Goal: Transaction & Acquisition: Purchase product/service

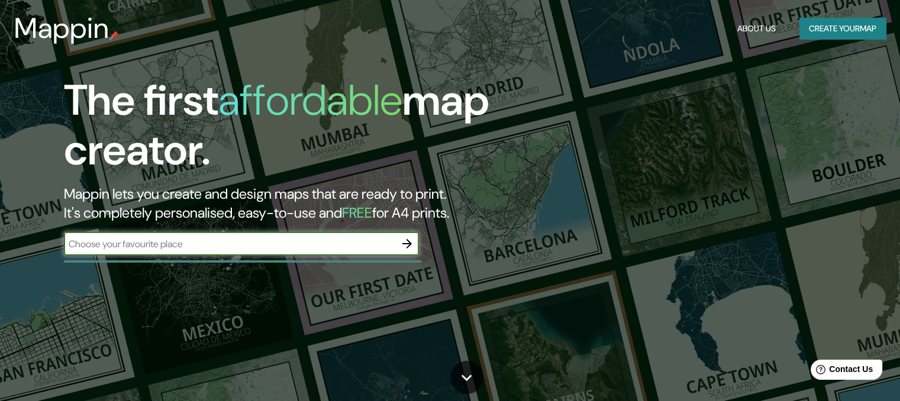
click at [159, 250] on input "text" at bounding box center [229, 244] width 331 height 14
type input "[GEOGRAPHIC_DATA][PERSON_NAME]"
click at [406, 247] on icon "button" at bounding box center [407, 244] width 14 height 14
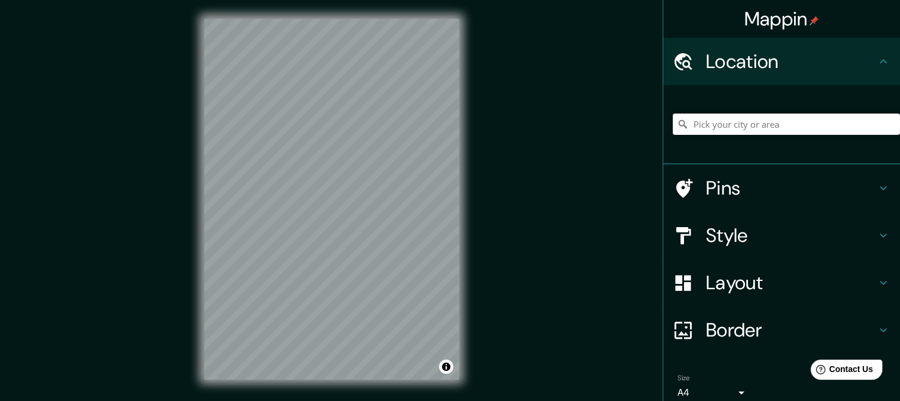
click at [877, 64] on icon at bounding box center [884, 61] width 14 height 14
click at [772, 128] on input "Pick your city or area" at bounding box center [786, 124] width 227 height 21
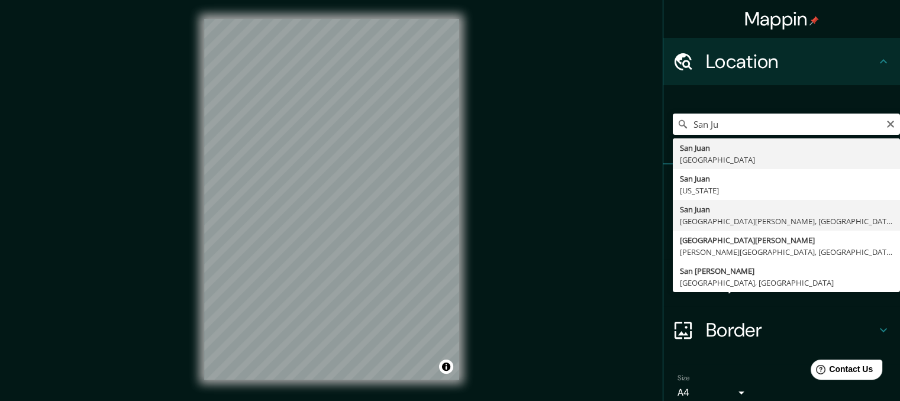
type input "[GEOGRAPHIC_DATA][PERSON_NAME], [GEOGRAPHIC_DATA][PERSON_NAME], [GEOGRAPHIC_DAT…"
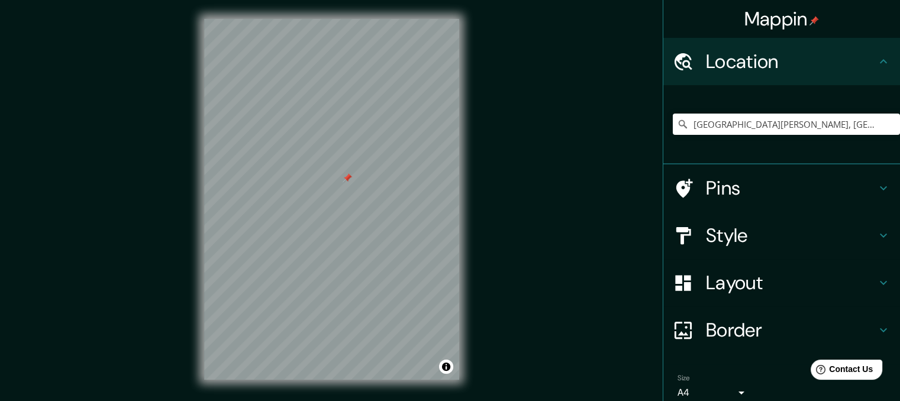
click at [342, 19] on div at bounding box center [331, 19] width 255 height 0
click at [344, 178] on div at bounding box center [346, 177] width 9 height 9
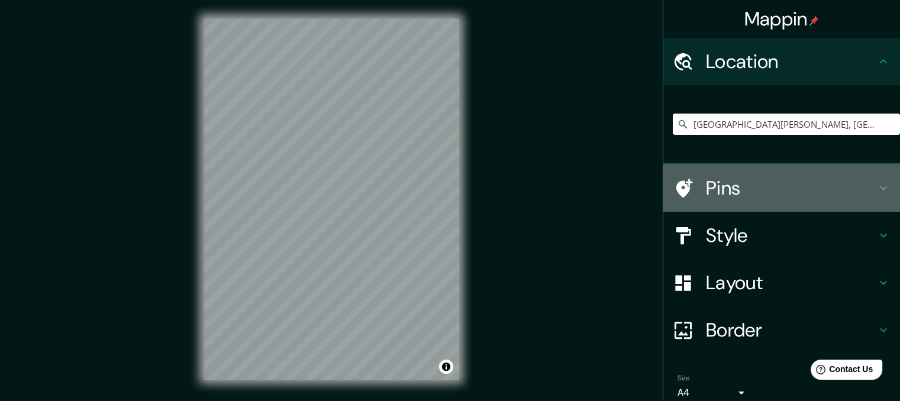
click at [877, 185] on icon at bounding box center [884, 188] width 14 height 14
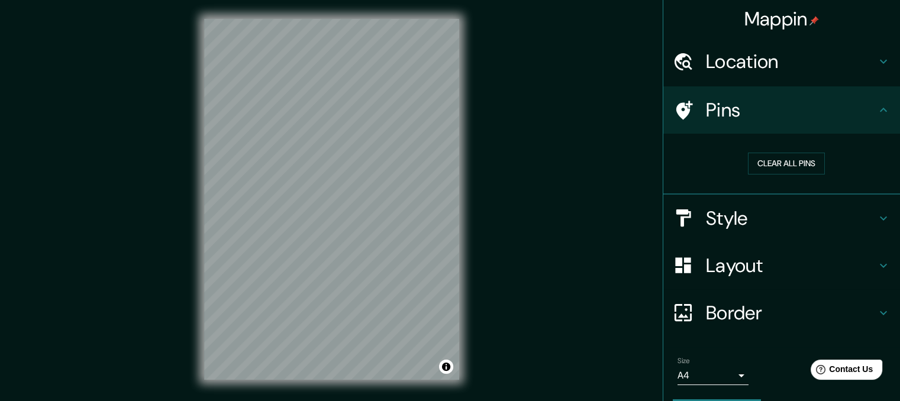
click at [878, 217] on icon at bounding box center [884, 218] width 14 height 14
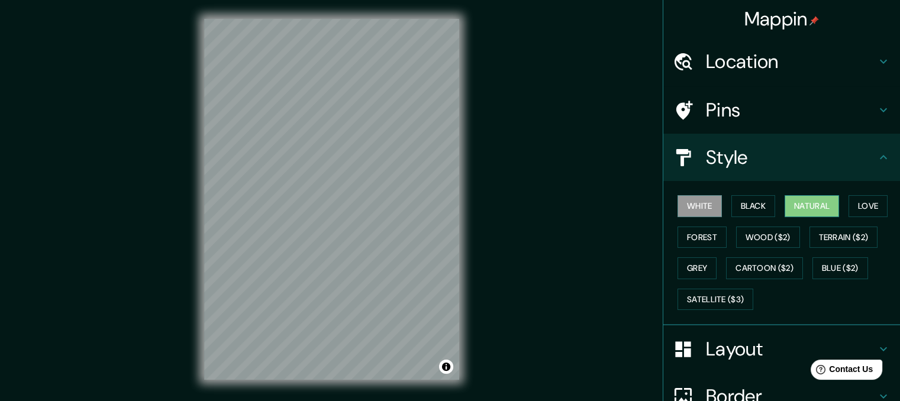
click at [800, 198] on button "Natural" at bounding box center [812, 206] width 54 height 22
click at [689, 241] on button "Forest" at bounding box center [702, 238] width 49 height 22
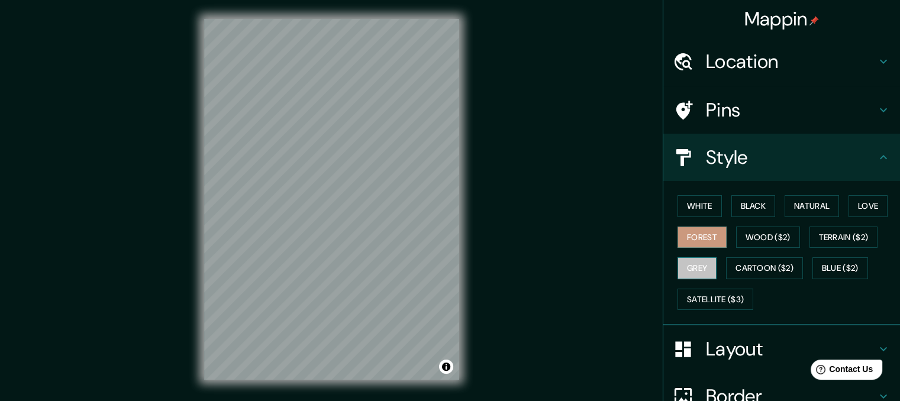
click at [688, 273] on button "Grey" at bounding box center [697, 268] width 39 height 22
click at [720, 286] on div "White Black Natural Love Forest Wood ($2) Terrain ($2) Grey Cartoon ($2) Blue (…" at bounding box center [786, 253] width 227 height 124
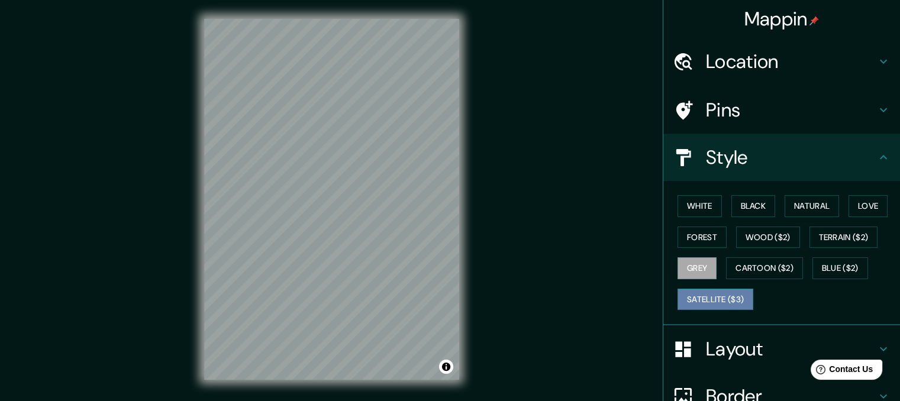
click at [715, 293] on button "Satellite ($3)" at bounding box center [716, 300] width 76 height 22
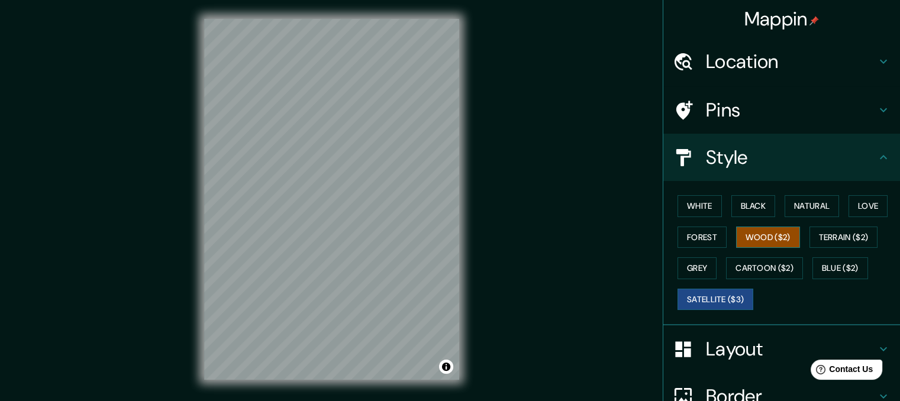
click at [767, 237] on button "Wood ($2)" at bounding box center [768, 238] width 64 height 22
click at [833, 242] on button "Terrain ($2)" at bounding box center [844, 238] width 69 height 22
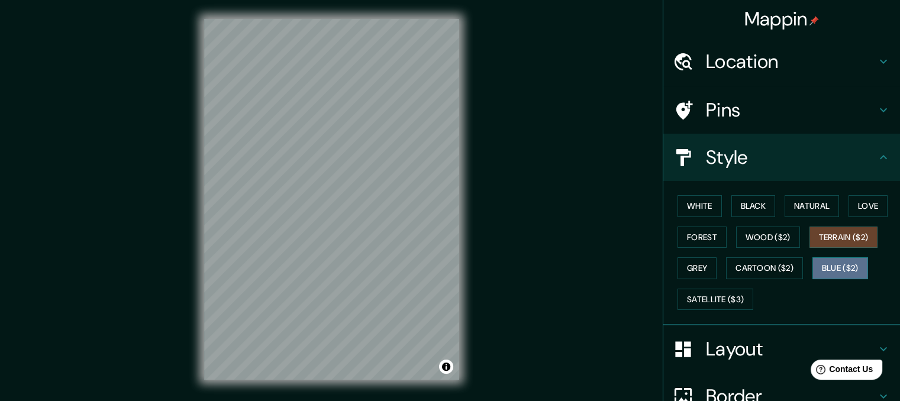
click at [816, 276] on button "Blue ($2)" at bounding box center [841, 268] width 56 height 22
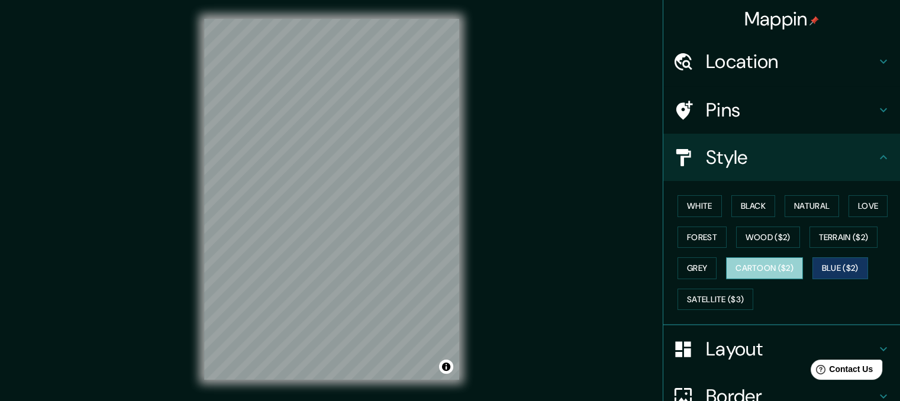
click at [758, 268] on button "Cartoon ($2)" at bounding box center [764, 268] width 77 height 22
click at [303, 165] on div at bounding box center [300, 165] width 9 height 9
click at [300, 162] on div at bounding box center [300, 165] width 9 height 9
click at [297, 162] on div at bounding box center [297, 163] width 9 height 9
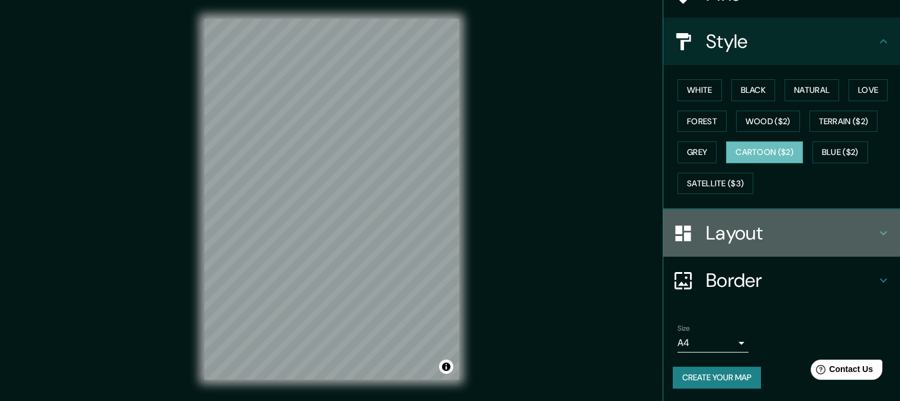
click at [877, 234] on icon at bounding box center [884, 233] width 14 height 14
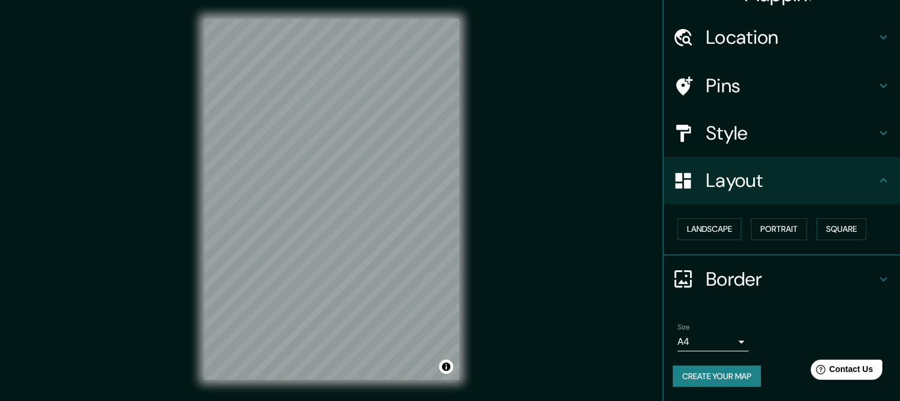
scroll to position [24, 0]
click at [716, 232] on button "Landscape" at bounding box center [710, 230] width 64 height 22
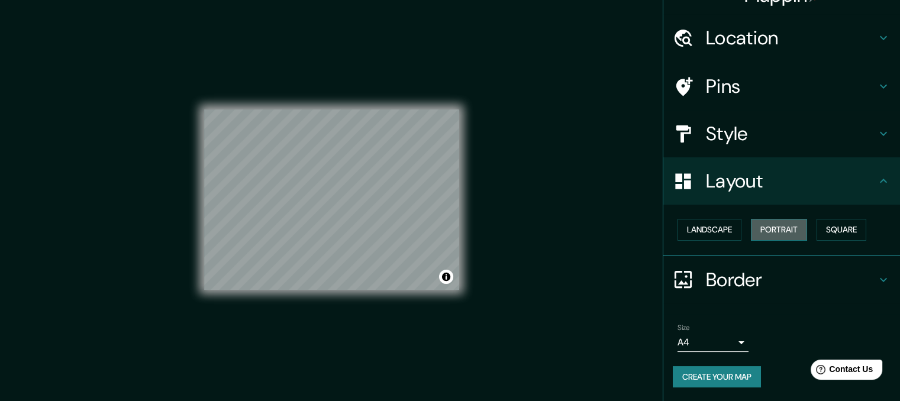
click at [788, 231] on button "Portrait" at bounding box center [779, 230] width 56 height 22
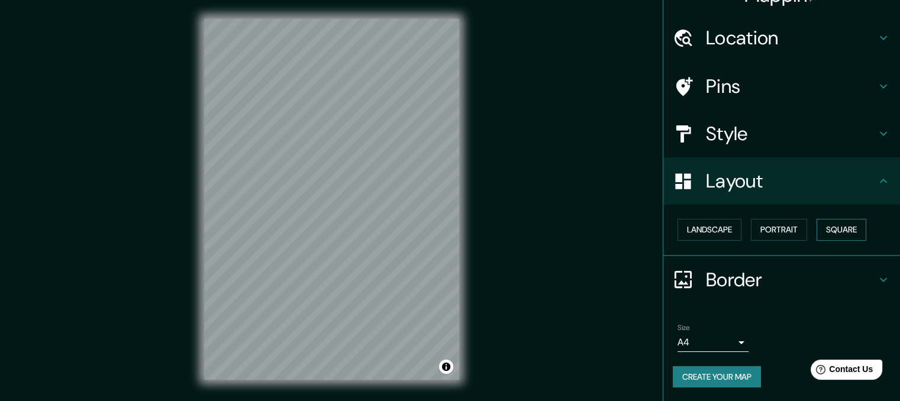
click at [822, 224] on button "Square" at bounding box center [842, 230] width 50 height 22
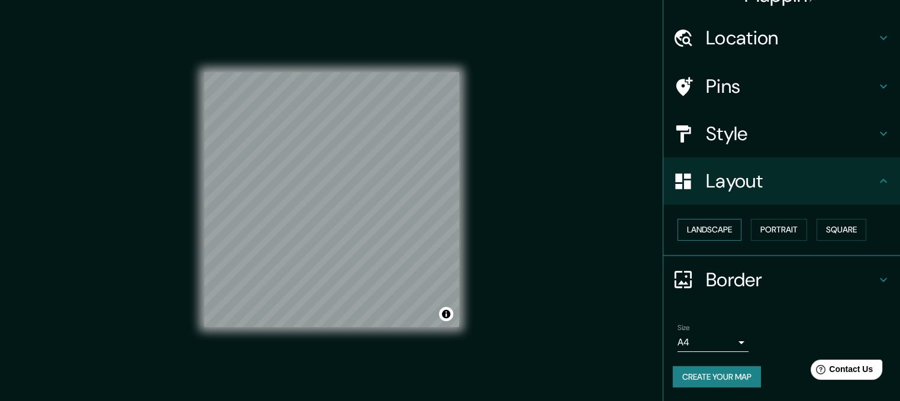
click at [700, 235] on button "Landscape" at bounding box center [710, 230] width 64 height 22
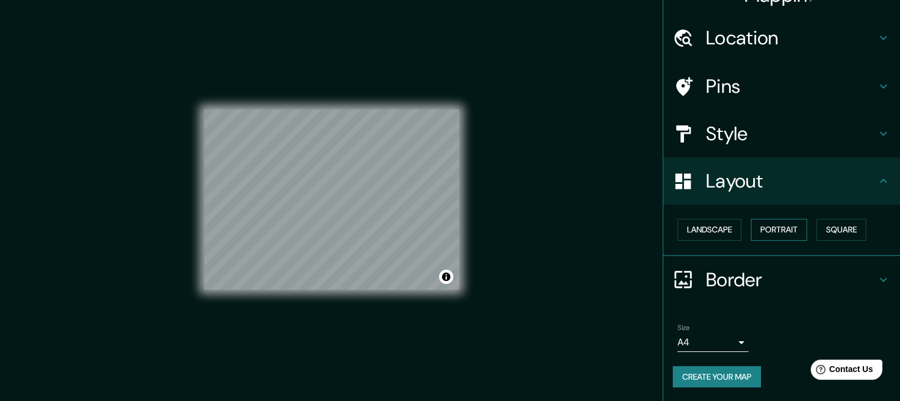
click at [768, 230] on button "Portrait" at bounding box center [779, 230] width 56 height 22
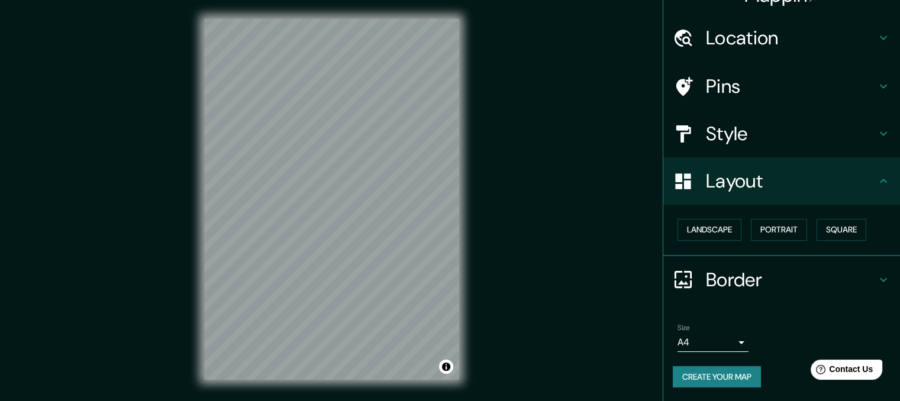
scroll to position [0, 0]
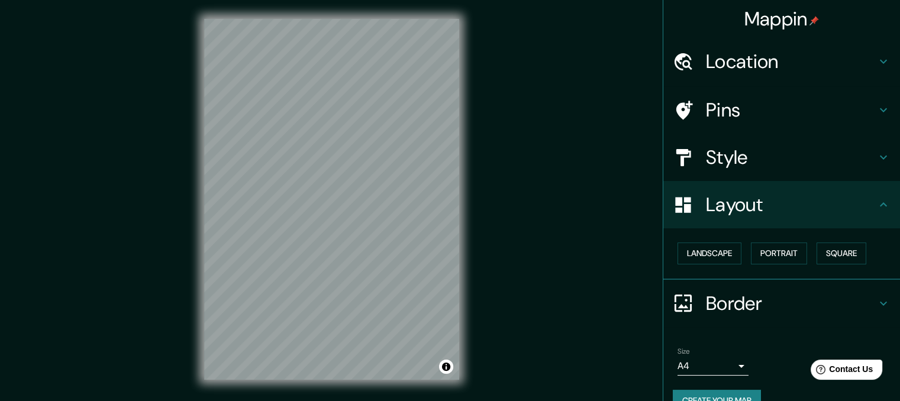
click at [877, 162] on icon at bounding box center [884, 157] width 14 height 14
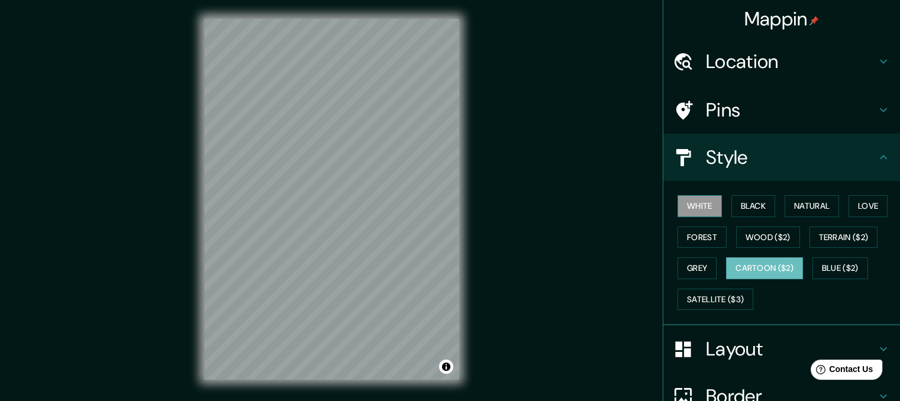
click at [682, 202] on button "White" at bounding box center [700, 206] width 44 height 22
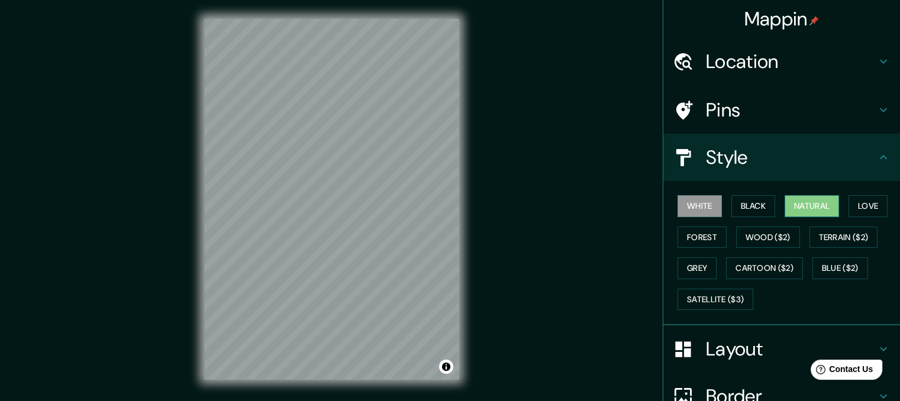
click at [811, 208] on button "Natural" at bounding box center [812, 206] width 54 height 22
click at [693, 200] on button "White" at bounding box center [700, 206] width 44 height 22
click at [698, 238] on button "Forest" at bounding box center [702, 238] width 49 height 22
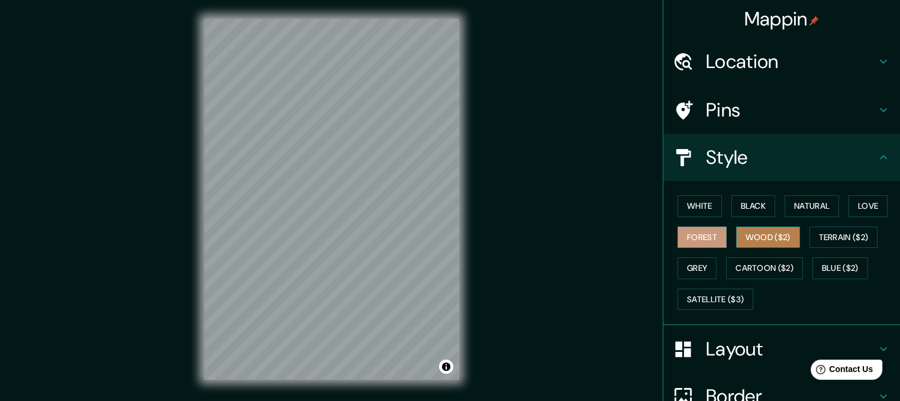
click at [777, 236] on button "Wood ($2)" at bounding box center [768, 238] width 64 height 22
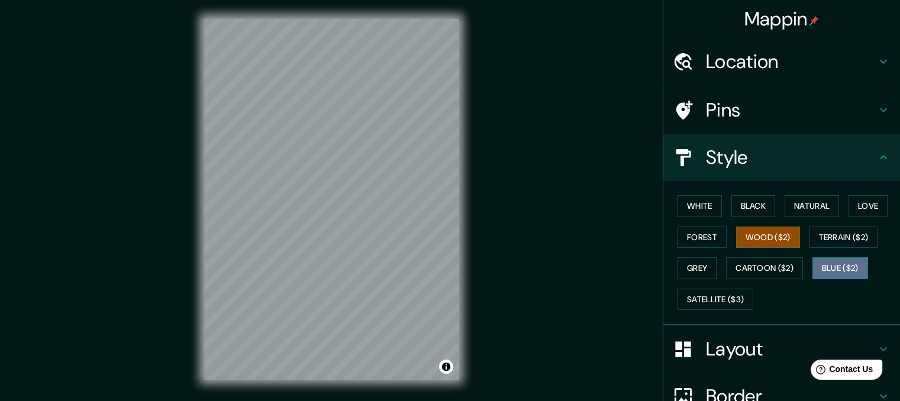
click at [836, 263] on button "Blue ($2)" at bounding box center [841, 268] width 56 height 22
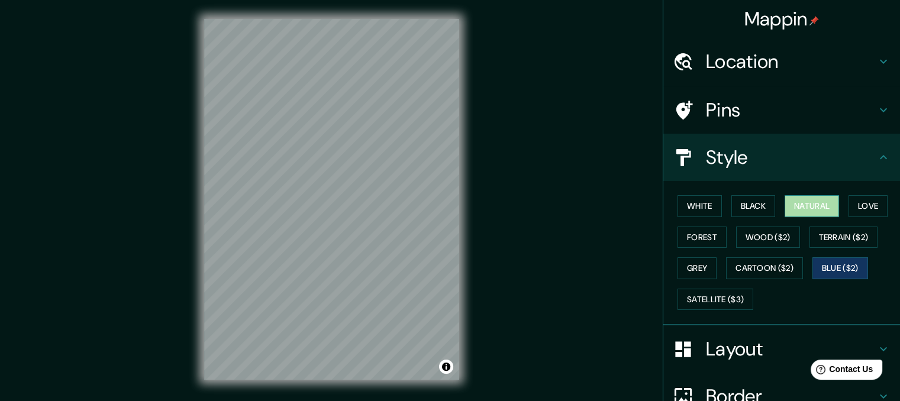
click at [804, 209] on button "Natural" at bounding box center [812, 206] width 54 height 22
click at [861, 214] on button "Love" at bounding box center [868, 206] width 39 height 22
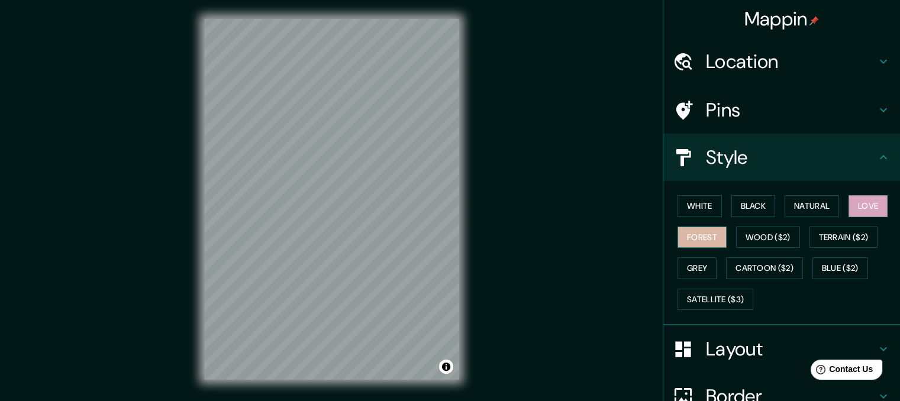
click at [703, 231] on button "Forest" at bounding box center [702, 238] width 49 height 22
click at [684, 202] on button "White" at bounding box center [700, 206] width 44 height 22
click at [740, 247] on div "White Black Natural Love Forest Wood ($2) Terrain ($2) Grey Cartoon ($2) Blue (…" at bounding box center [786, 253] width 227 height 124
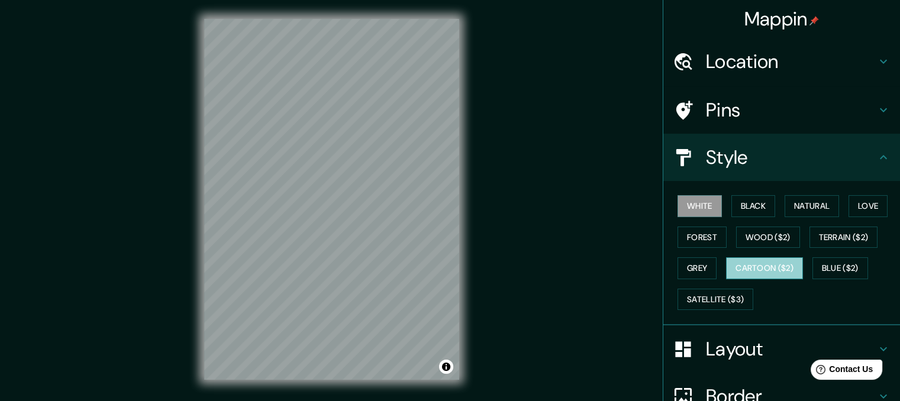
click at [745, 262] on button "Cartoon ($2)" at bounding box center [764, 268] width 77 height 22
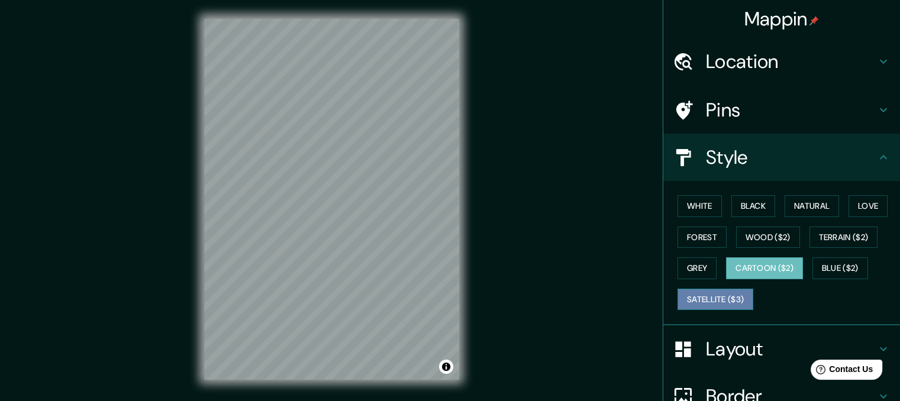
click at [687, 297] on button "Satellite ($3)" at bounding box center [716, 300] width 76 height 22
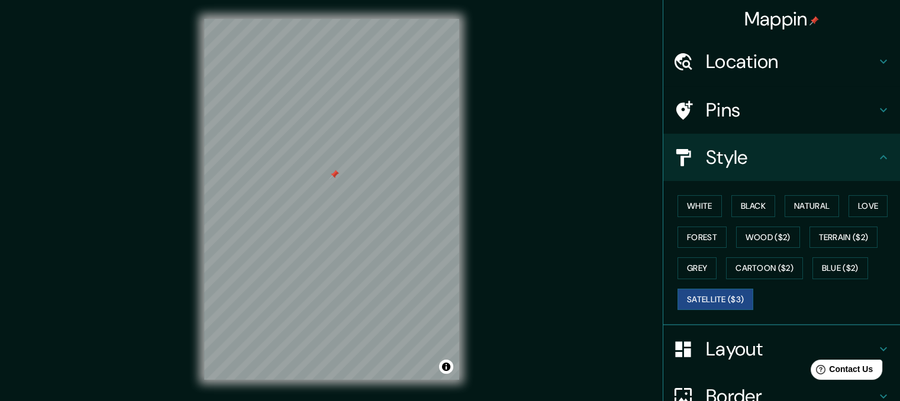
click at [802, 103] on h4 "Pins" at bounding box center [791, 110] width 170 height 24
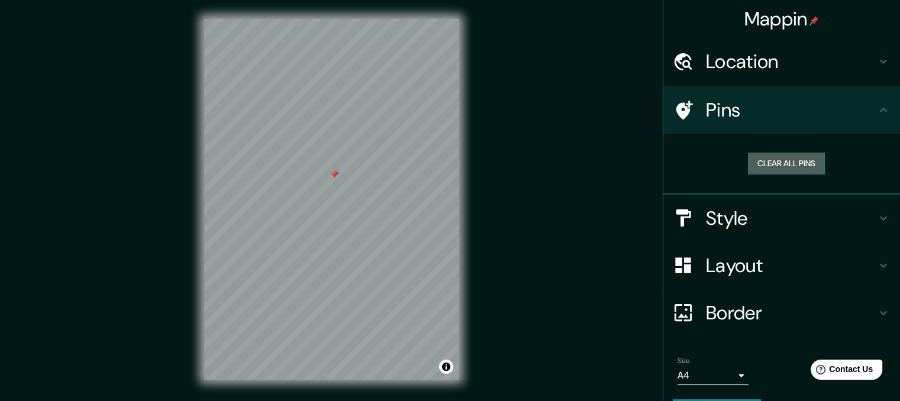
click at [785, 163] on button "Clear all pins" at bounding box center [786, 164] width 77 height 22
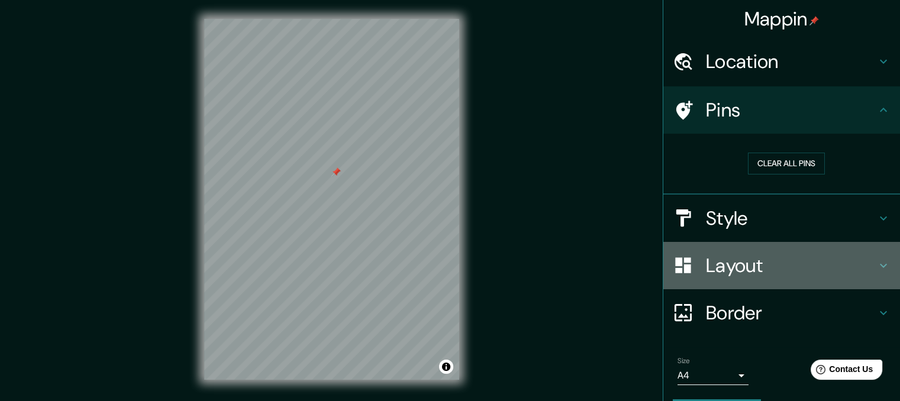
click at [777, 277] on div "Layout" at bounding box center [782, 265] width 237 height 47
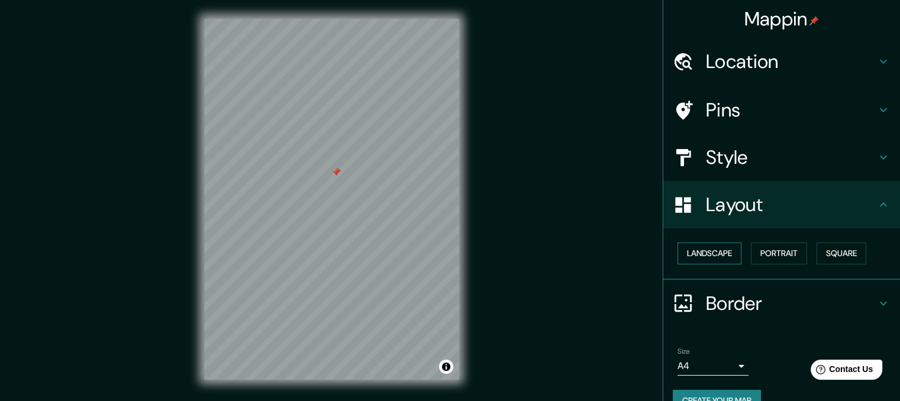
click at [712, 252] on button "Landscape" at bounding box center [710, 254] width 64 height 22
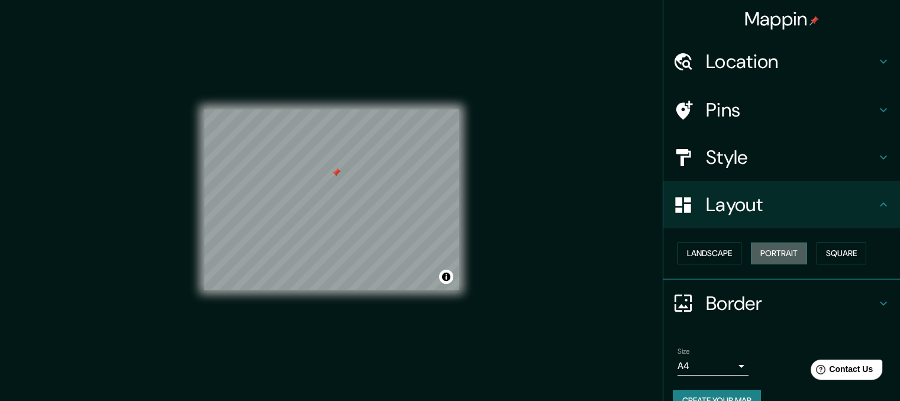
click at [777, 250] on button "Portrait" at bounding box center [779, 254] width 56 height 22
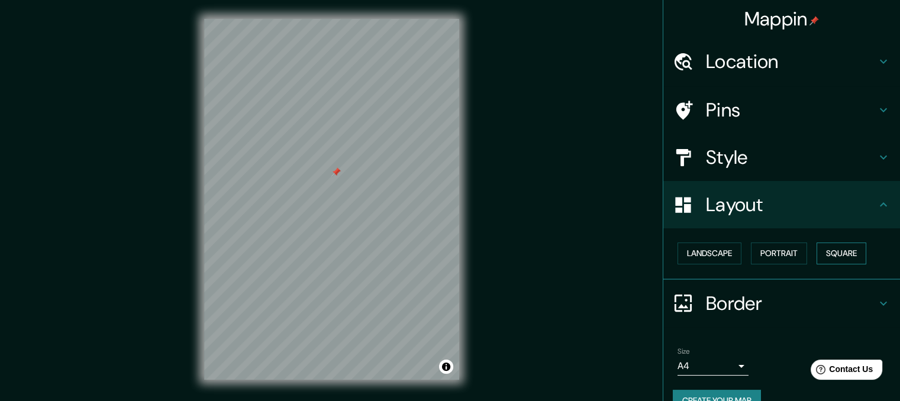
click at [826, 256] on button "Square" at bounding box center [842, 254] width 50 height 22
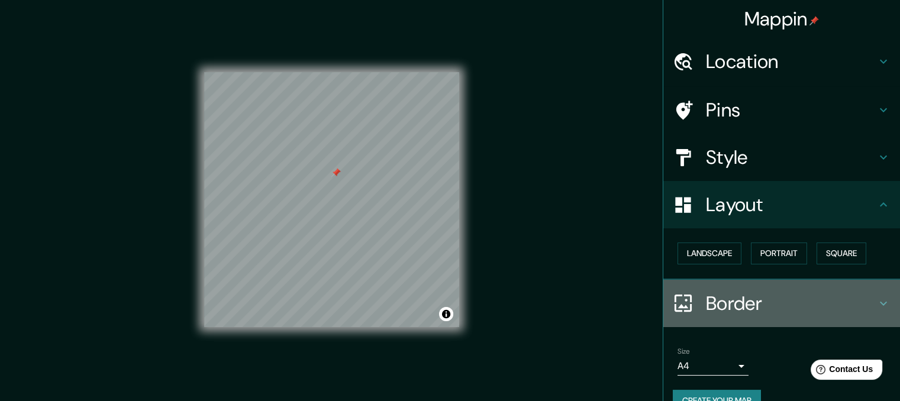
click at [867, 298] on h4 "Border" at bounding box center [791, 304] width 170 height 24
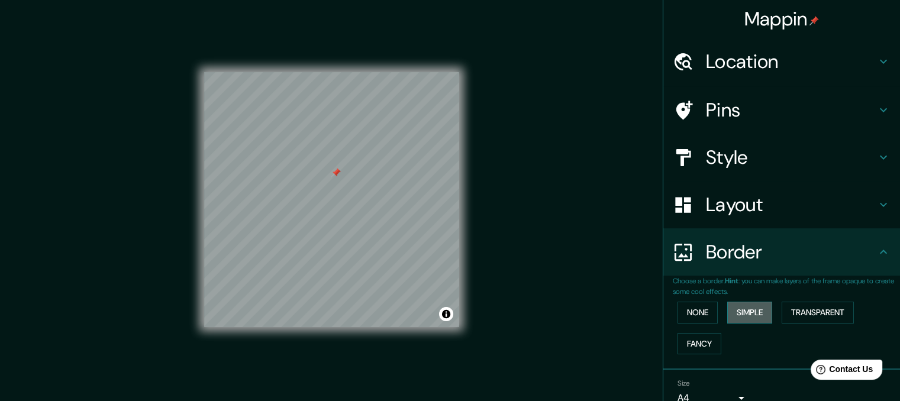
click at [738, 313] on button "Simple" at bounding box center [749, 313] width 45 height 22
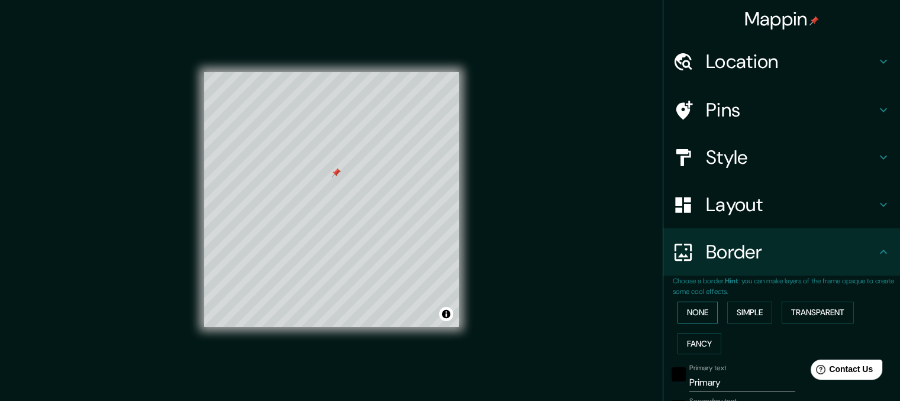
click at [692, 314] on button "None" at bounding box center [698, 313] width 40 height 22
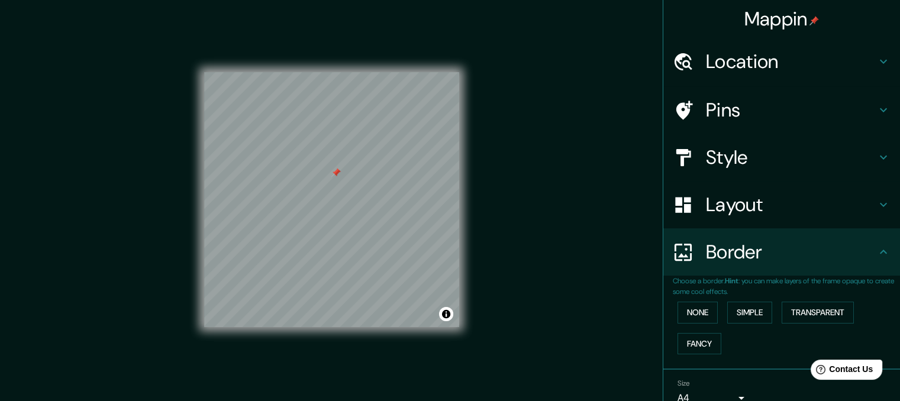
click at [693, 331] on div "None Simple Transparent Fancy" at bounding box center [786, 328] width 227 height 62
click at [692, 337] on button "Fancy" at bounding box center [700, 344] width 44 height 22
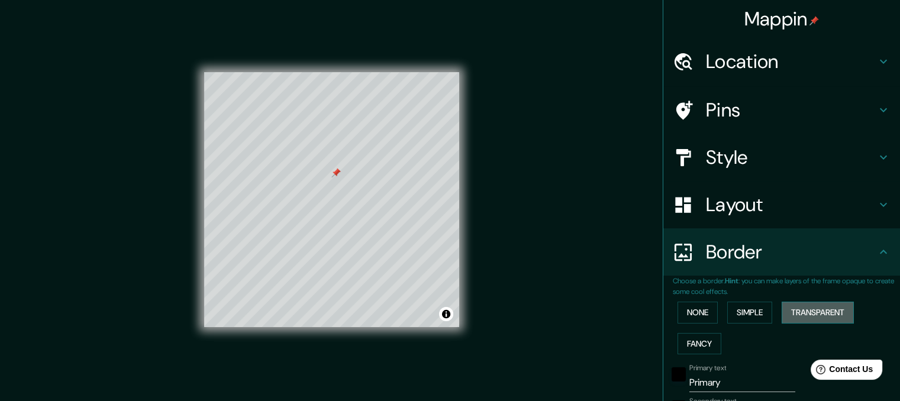
click at [836, 313] on button "Transparent" at bounding box center [818, 313] width 72 height 22
click at [678, 310] on button "None" at bounding box center [698, 313] width 40 height 22
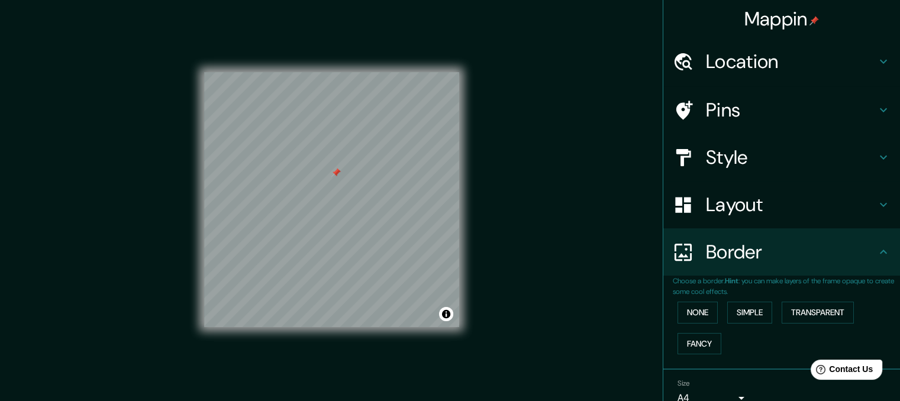
click at [866, 203] on h4 "Layout" at bounding box center [791, 205] width 170 height 24
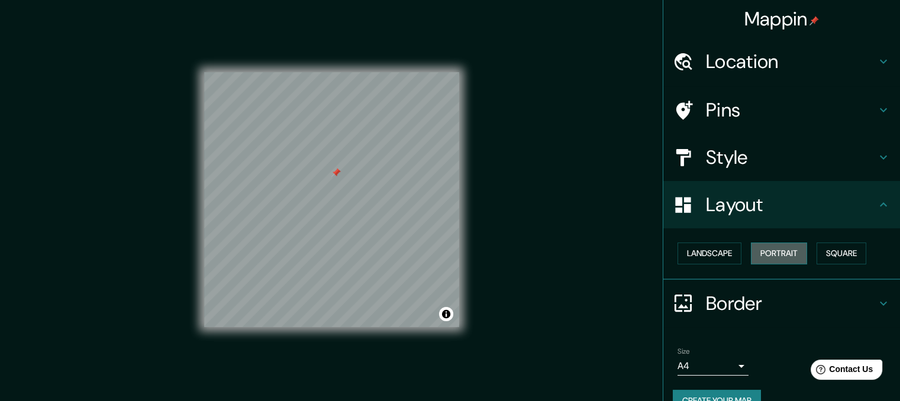
click at [793, 256] on button "Portrait" at bounding box center [779, 254] width 56 height 22
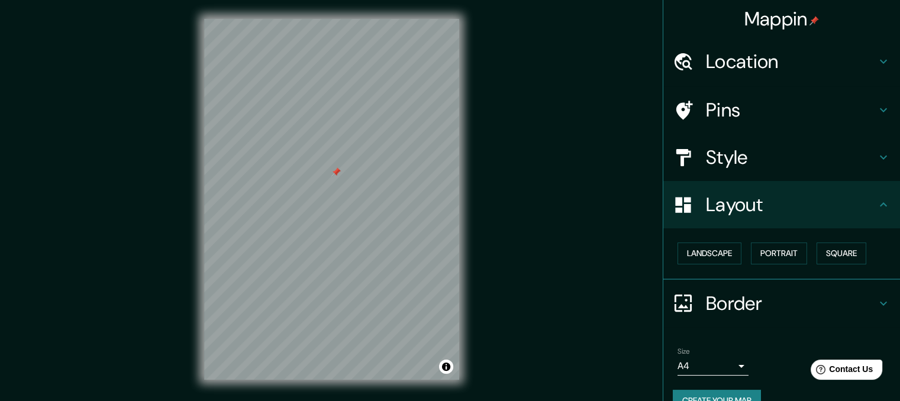
click at [880, 155] on icon at bounding box center [884, 157] width 14 height 14
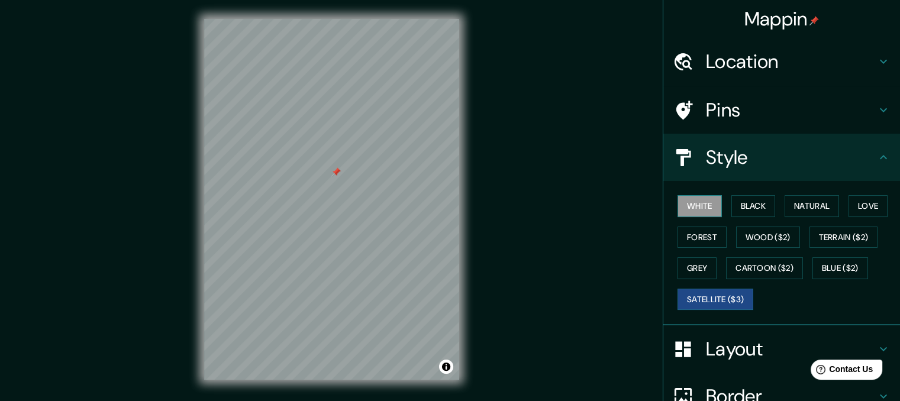
click at [694, 207] on button "White" at bounding box center [700, 206] width 44 height 22
click at [331, 169] on div at bounding box center [330, 171] width 9 height 9
